Goal: Information Seeking & Learning: Learn about a topic

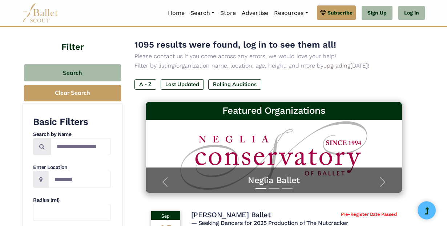
scroll to position [42, 0]
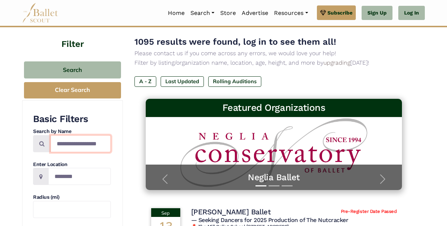
drag, startPoint x: 102, startPoint y: 141, endPoint x: 62, endPoint y: 142, distance: 40.3
click at [62, 142] on input "Search by names..." at bounding box center [80, 143] width 60 height 17
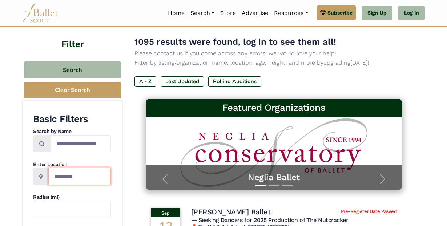
click at [68, 178] on input "Location" at bounding box center [79, 176] width 62 height 17
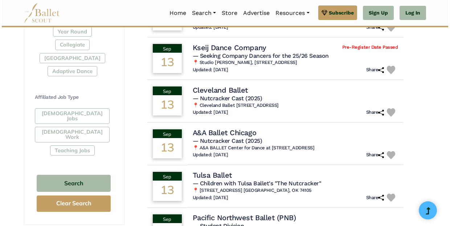
scroll to position [381, 0]
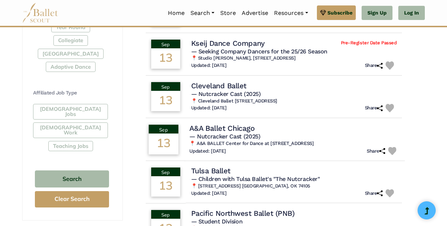
type input "*******"
click at [231, 133] on span "— Nutcracker Cast (2025)" at bounding box center [224, 136] width 71 height 7
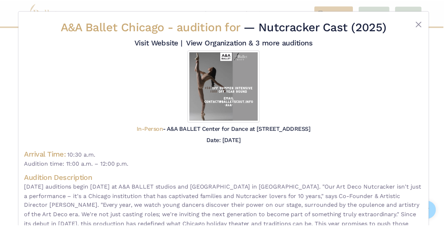
scroll to position [0, 0]
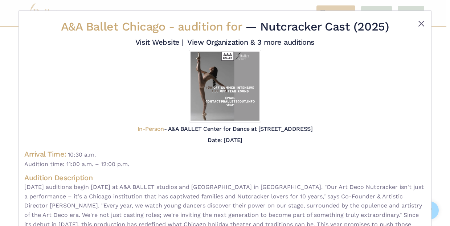
click at [418, 21] on button "Close" at bounding box center [421, 23] width 9 height 9
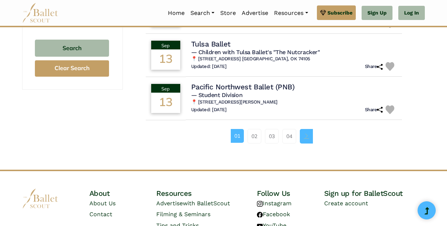
scroll to position [512, 0]
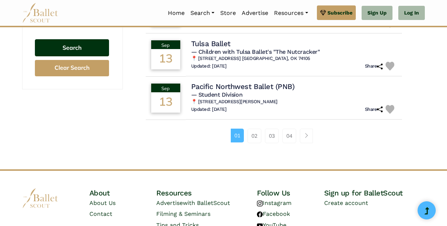
click at [74, 39] on button "Search" at bounding box center [72, 47] width 74 height 17
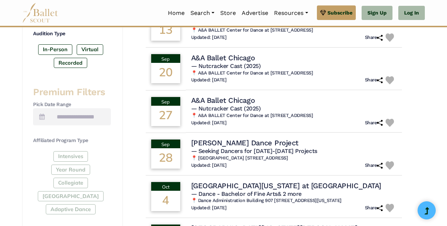
scroll to position [238, 0]
click at [260, 156] on h6 "📍 [GEOGRAPHIC_DATA] [STREET_ADDRESS]" at bounding box center [294, 158] width 210 height 6
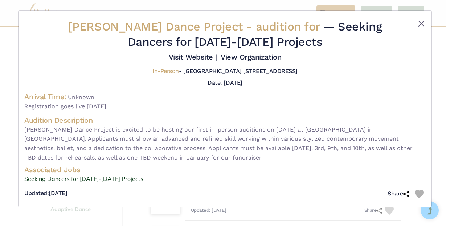
click at [421, 22] on button "Close" at bounding box center [421, 23] width 9 height 9
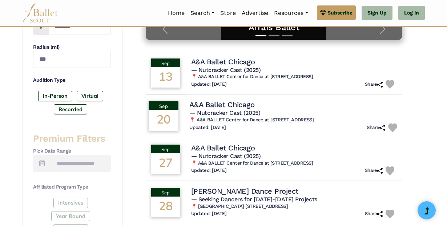
scroll to position [192, 0]
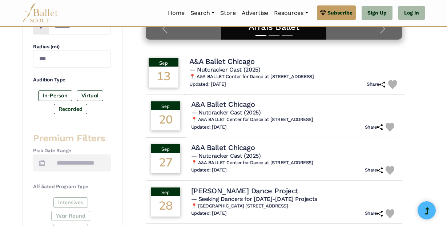
click at [230, 71] on span "— Nutcracker Cast (2025)" at bounding box center [224, 69] width 71 height 7
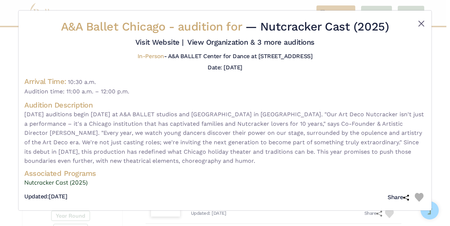
click at [422, 23] on button "Close" at bounding box center [421, 23] width 9 height 9
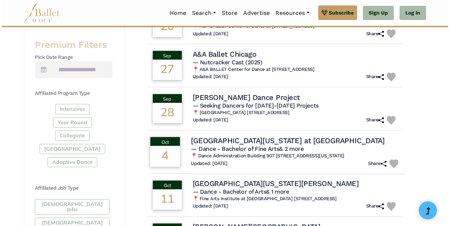
scroll to position [285, 0]
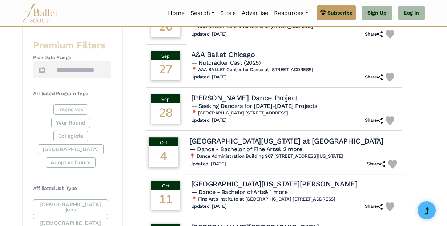
click at [276, 139] on h4 "[GEOGRAPHIC_DATA][US_STATE] at [GEOGRAPHIC_DATA]" at bounding box center [286, 141] width 194 height 10
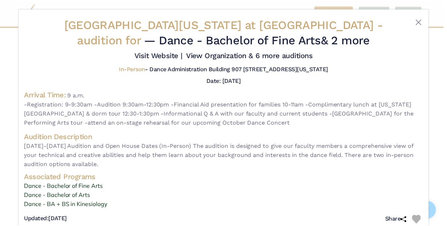
scroll to position [0, 0]
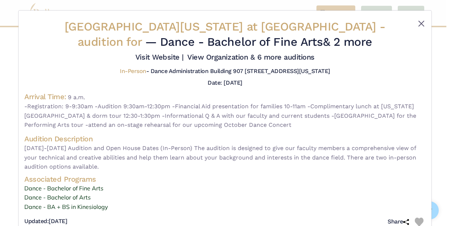
click at [418, 21] on button "Close" at bounding box center [421, 23] width 9 height 9
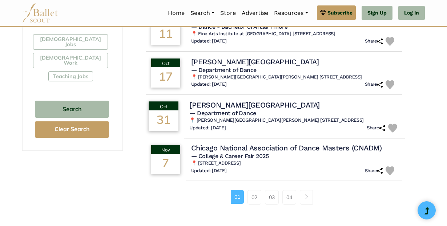
scroll to position [450, 0]
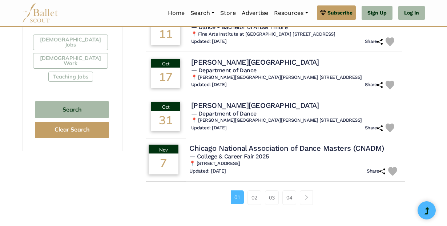
click at [300, 153] on h5 "— College & Career Fair 2025" at bounding box center [294, 157] width 210 height 8
click at [239, 147] on h4 "Chicago National Association of Dance Masters (CNADM)" at bounding box center [286, 148] width 194 height 10
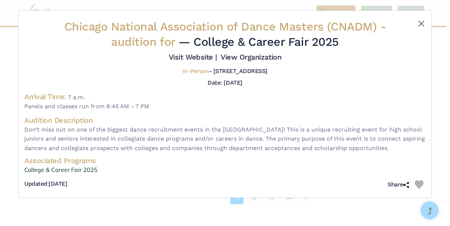
click at [418, 23] on button "Close" at bounding box center [421, 23] width 9 height 9
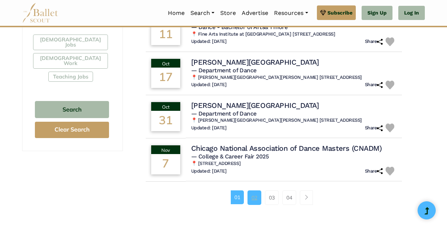
click at [255, 190] on link "02" at bounding box center [254, 197] width 14 height 15
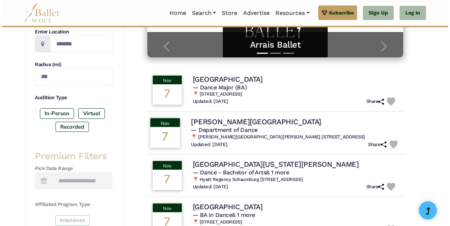
scroll to position [173, 0]
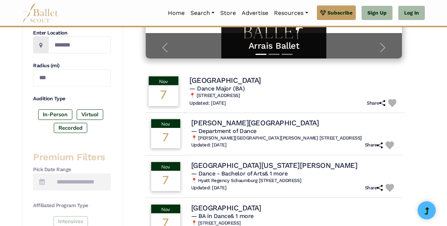
click at [294, 97] on h6 "📍 1 Campus Drive, Allendale, MI 49401-9403" at bounding box center [294, 96] width 210 height 6
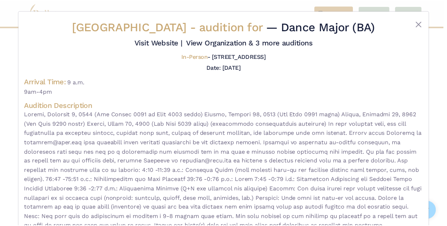
scroll to position [0, 0]
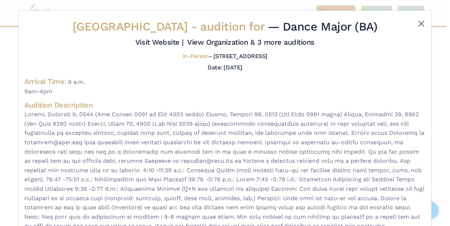
click at [420, 24] on button "Close" at bounding box center [421, 23] width 9 height 9
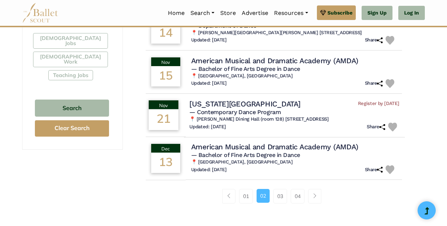
scroll to position [454, 0]
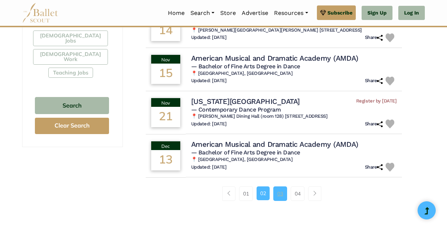
click at [276, 190] on link "03" at bounding box center [280, 193] width 14 height 15
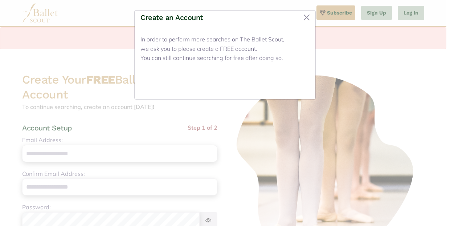
click at [298, 85] on button "Close" at bounding box center [296, 84] width 27 height 17
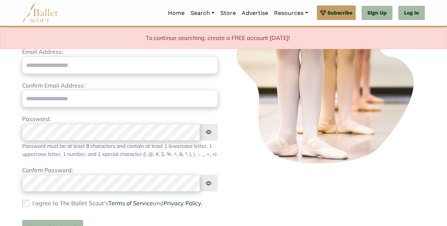
scroll to position [86, 0]
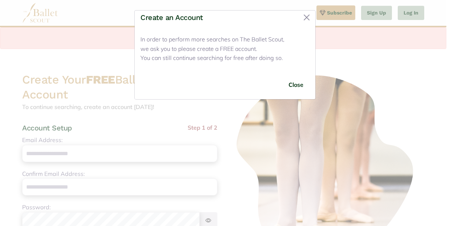
scroll to position [254, 0]
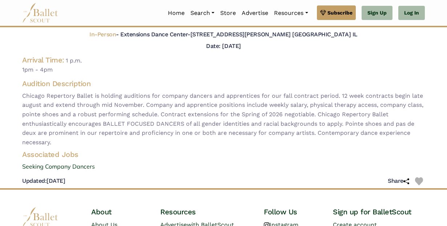
scroll to position [51, 0]
